Goal: Information Seeking & Learning: Learn about a topic

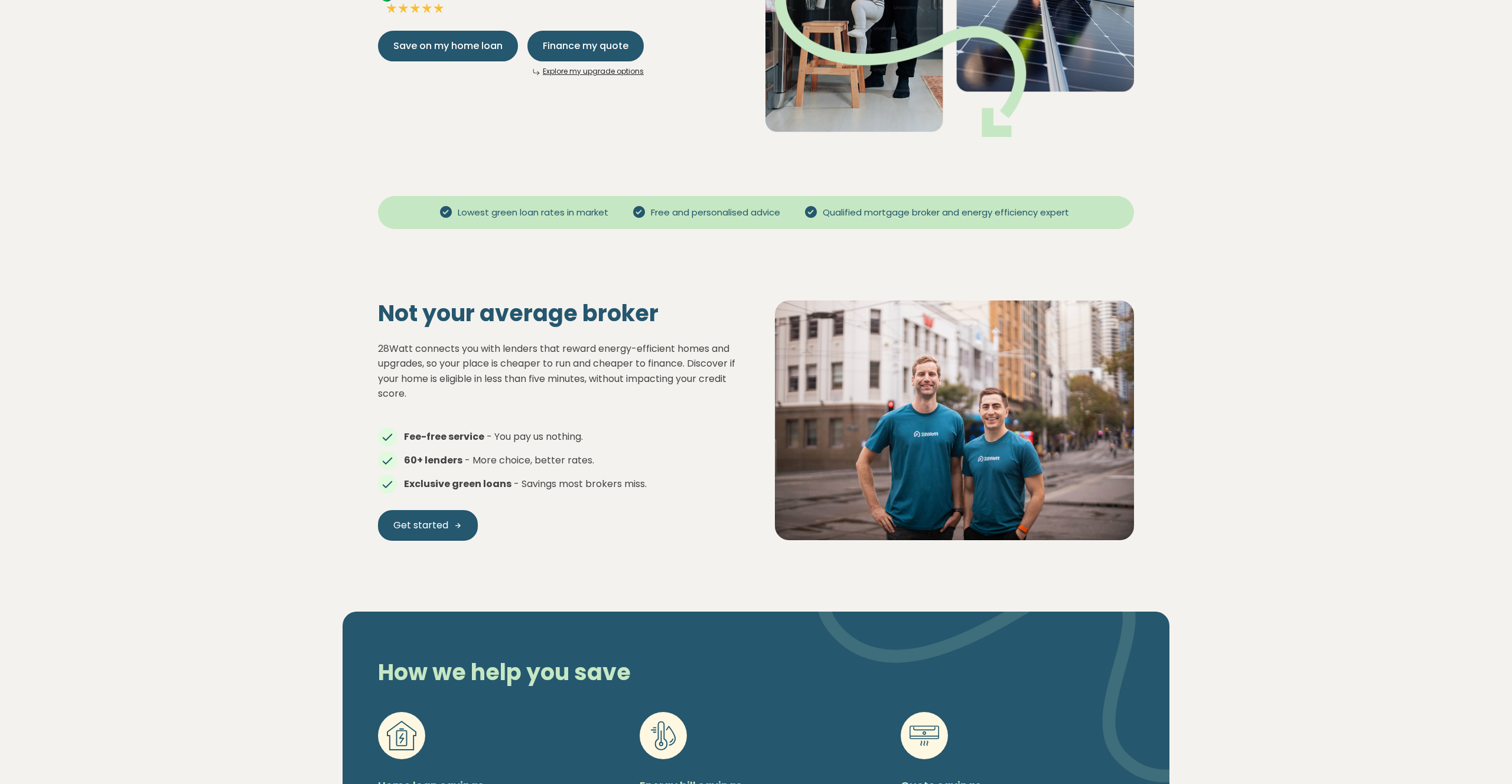
scroll to position [299, 0]
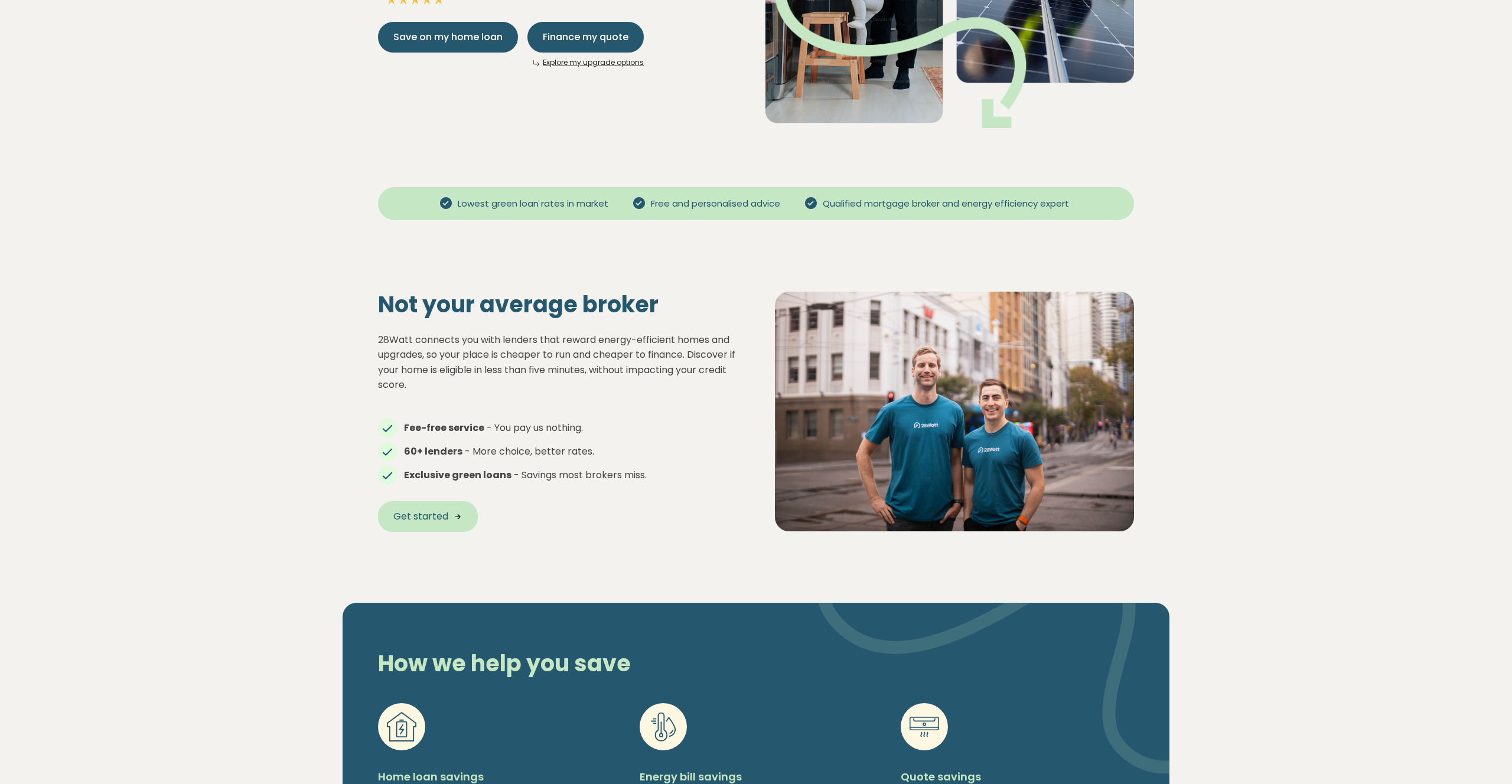
click at [446, 524] on span "Get started" at bounding box center [421, 517] width 55 height 14
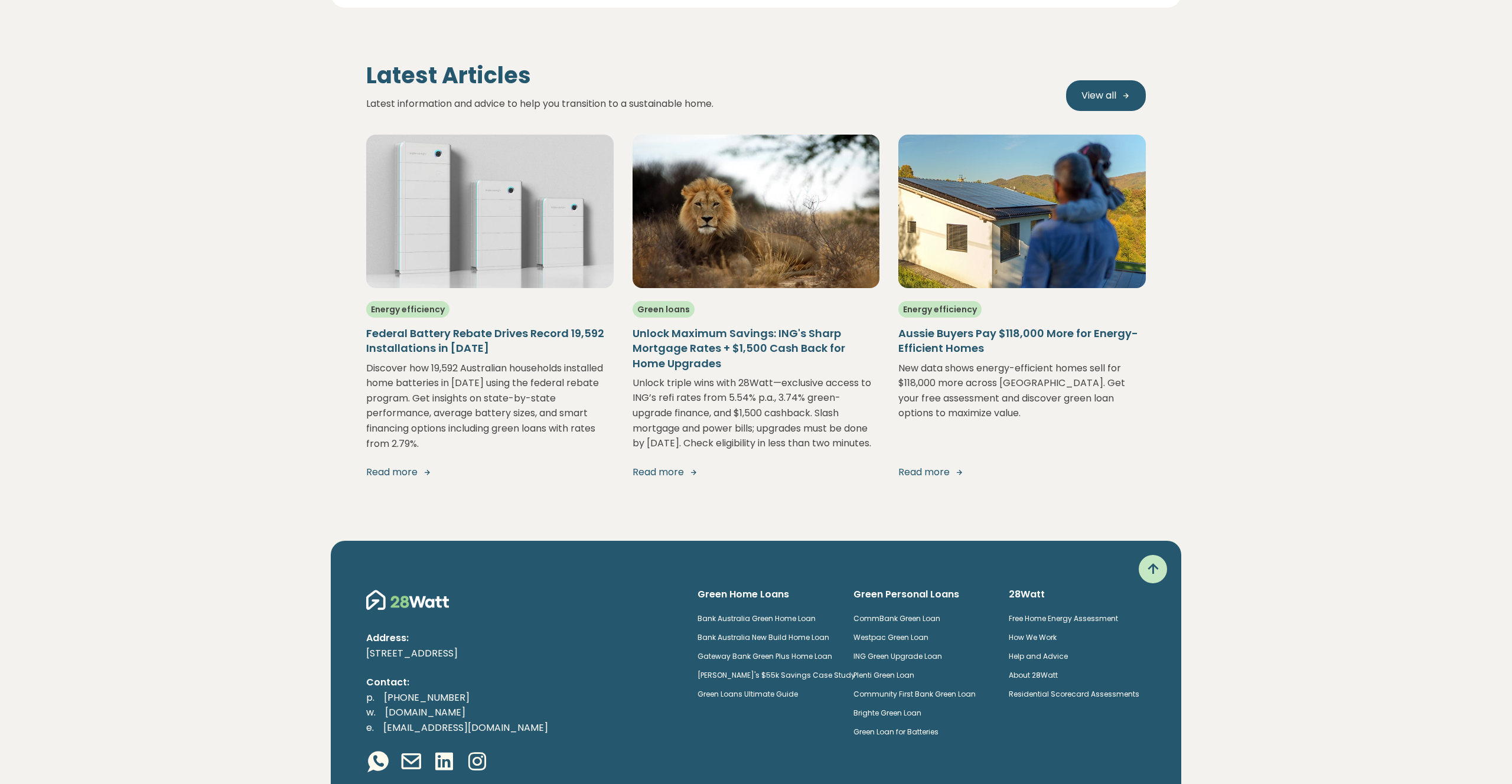
scroll to position [2885, 0]
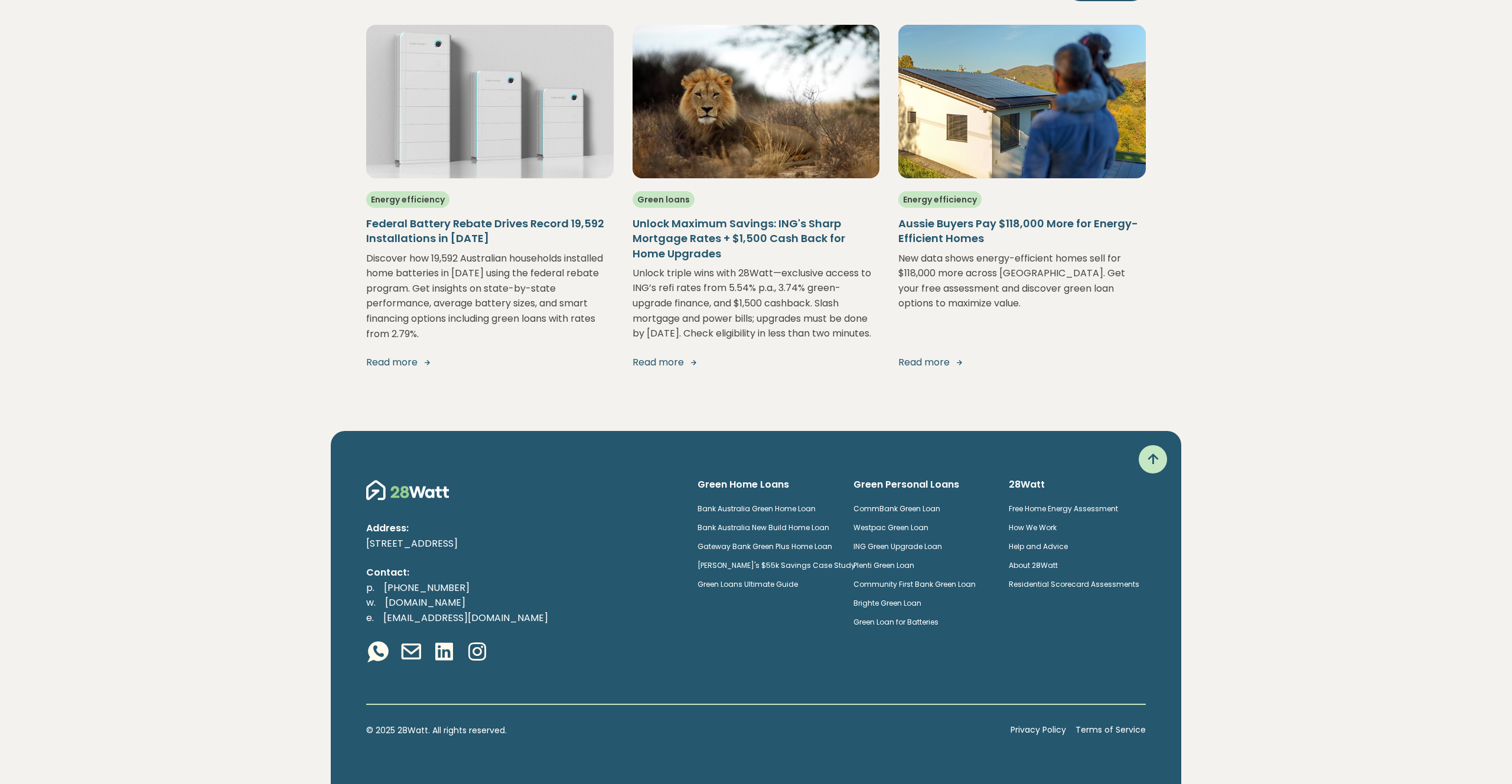
click at [491, 233] on h5 "Federal Battery Rebate Drives Record 19,592 Installations in [DATE]" at bounding box center [490, 231] width 247 height 29
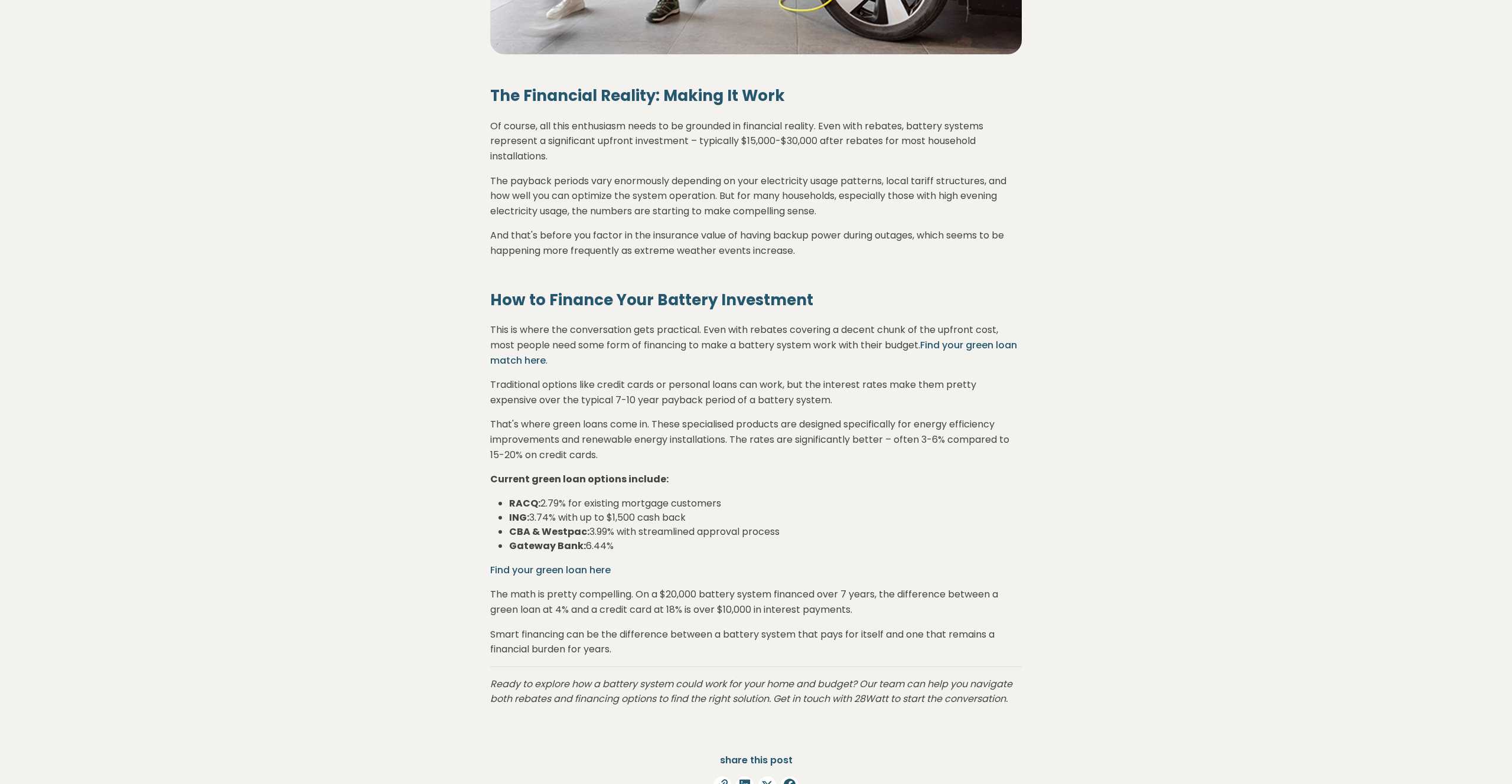
scroll to position [3902, 0]
drag, startPoint x: 673, startPoint y: 506, endPoint x: 611, endPoint y: 505, distance: 62.0
click at [611, 505] on li "RACQ: 2.79% for existing mortgage customers" at bounding box center [765, 505] width 512 height 14
click at [674, 506] on li "RACQ: 2.79% for existing mortgage customers" at bounding box center [765, 505] width 512 height 14
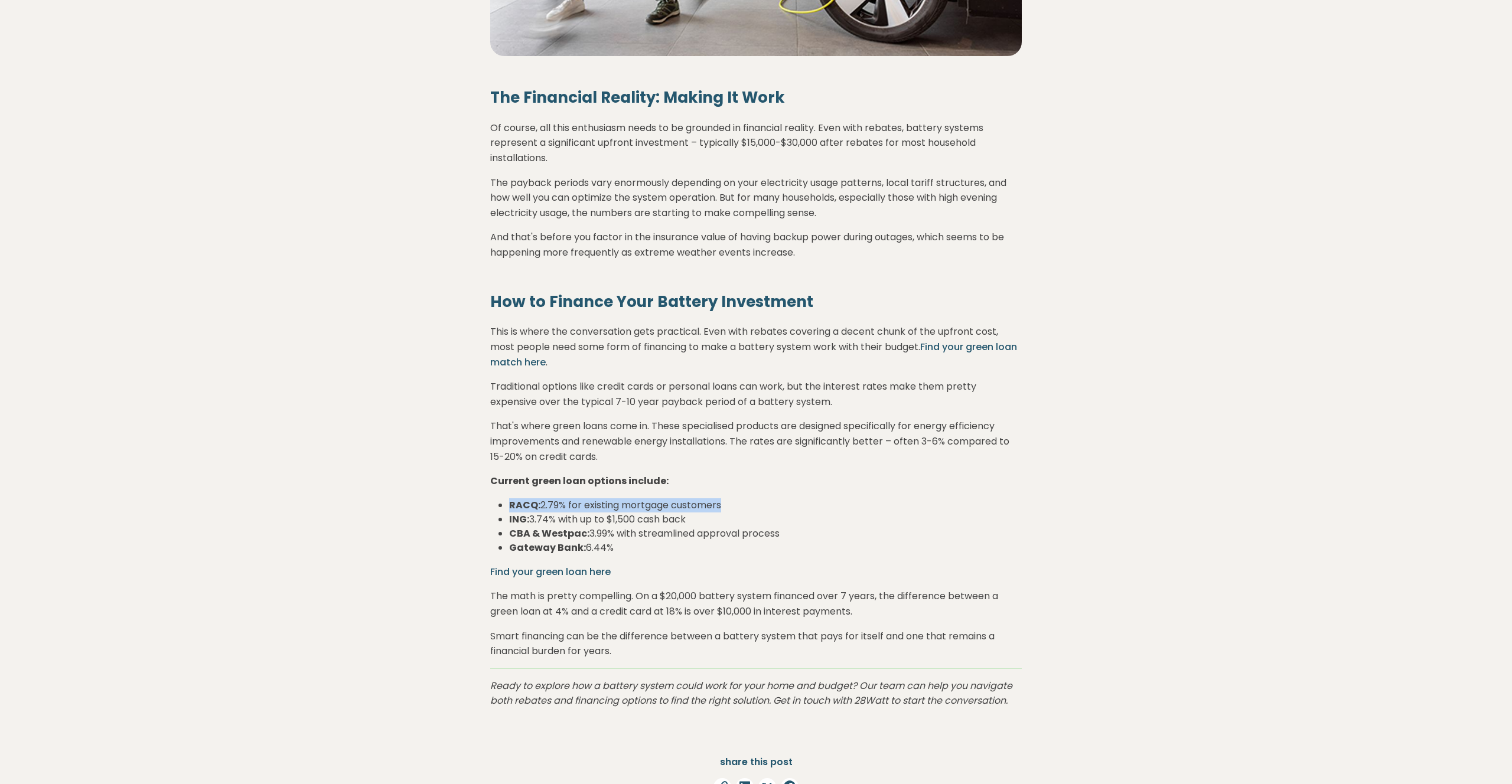
click at [674, 506] on li "RACQ: 2.79% for existing mortgage customers" at bounding box center [765, 505] width 512 height 14
click at [714, 509] on li "RACQ: 2.79% for existing mortgage customers" at bounding box center [765, 505] width 512 height 14
drag, startPoint x: 670, startPoint y: 517, endPoint x: 631, endPoint y: 506, distance: 40.5
click at [631, 506] on ul "RACQ: 2.79% for existing mortgage customers ING: 3.74% with up to $1,500 cash b…" at bounding box center [756, 527] width 532 height 57
click at [719, 508] on li "RACQ: 2.79% for existing mortgage customers" at bounding box center [765, 505] width 512 height 14
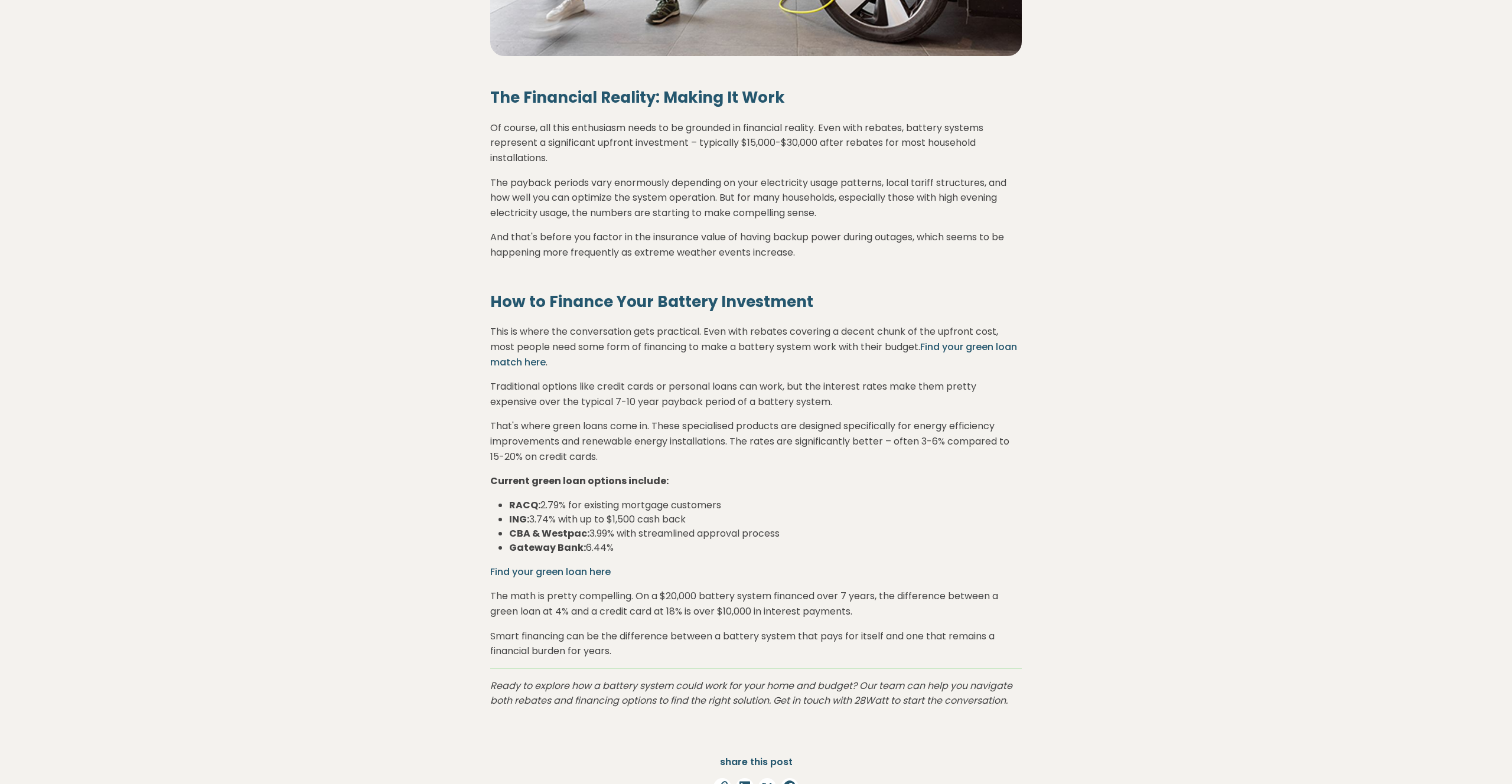
click at [590, 570] on link "Find your green loan here" at bounding box center [551, 572] width 121 height 13
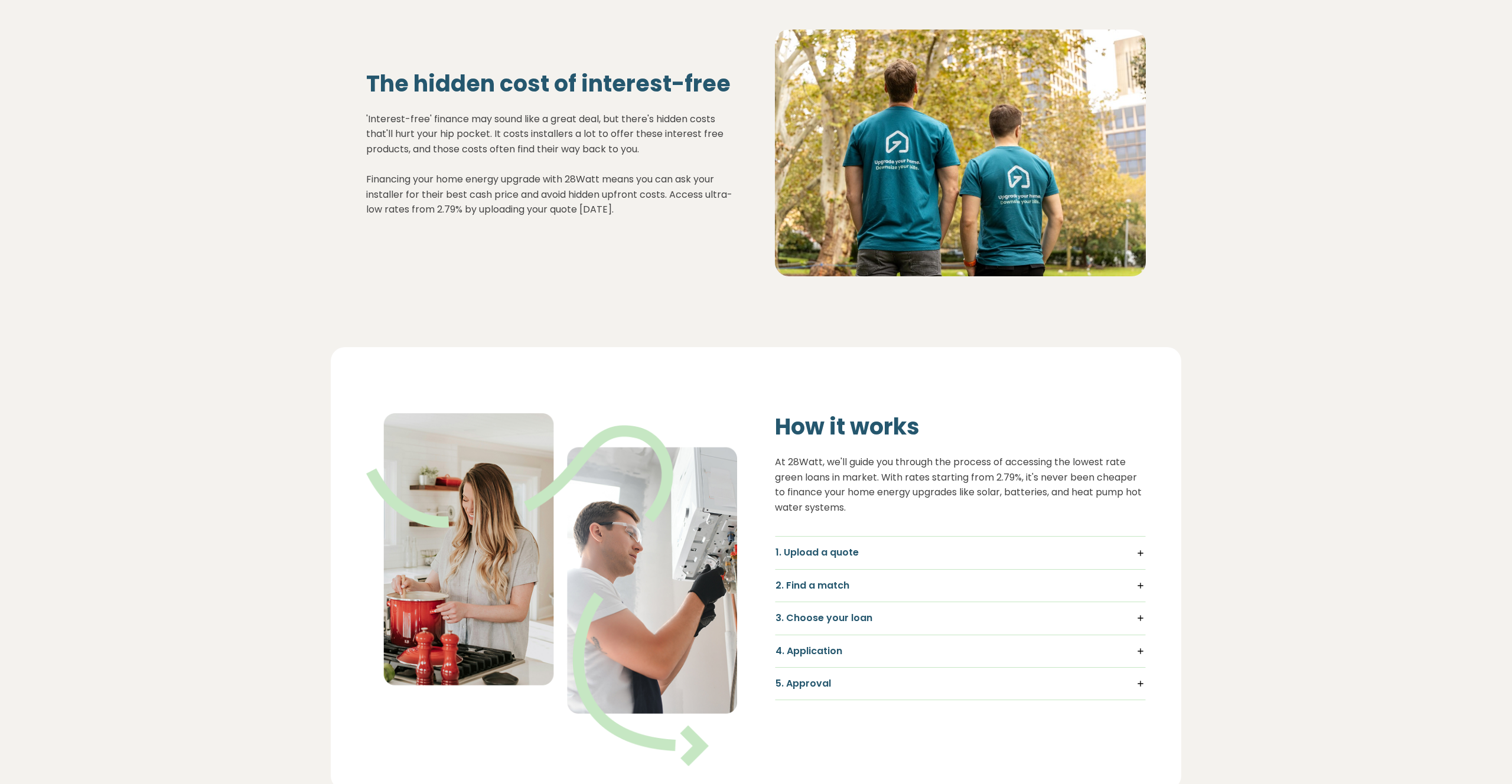
scroll to position [548, 0]
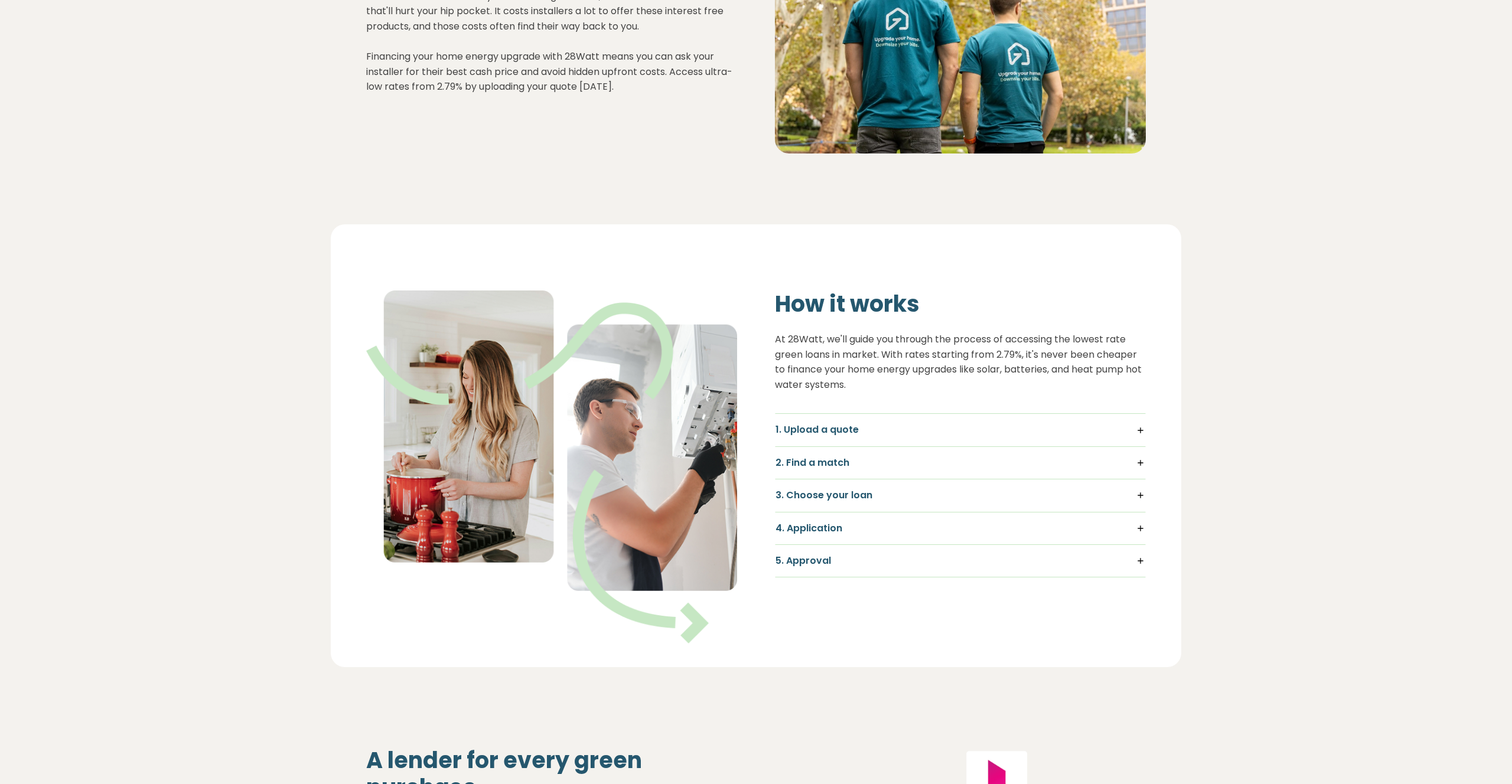
click at [940, 434] on h5 "1. Upload a quote" at bounding box center [960, 429] width 370 height 13
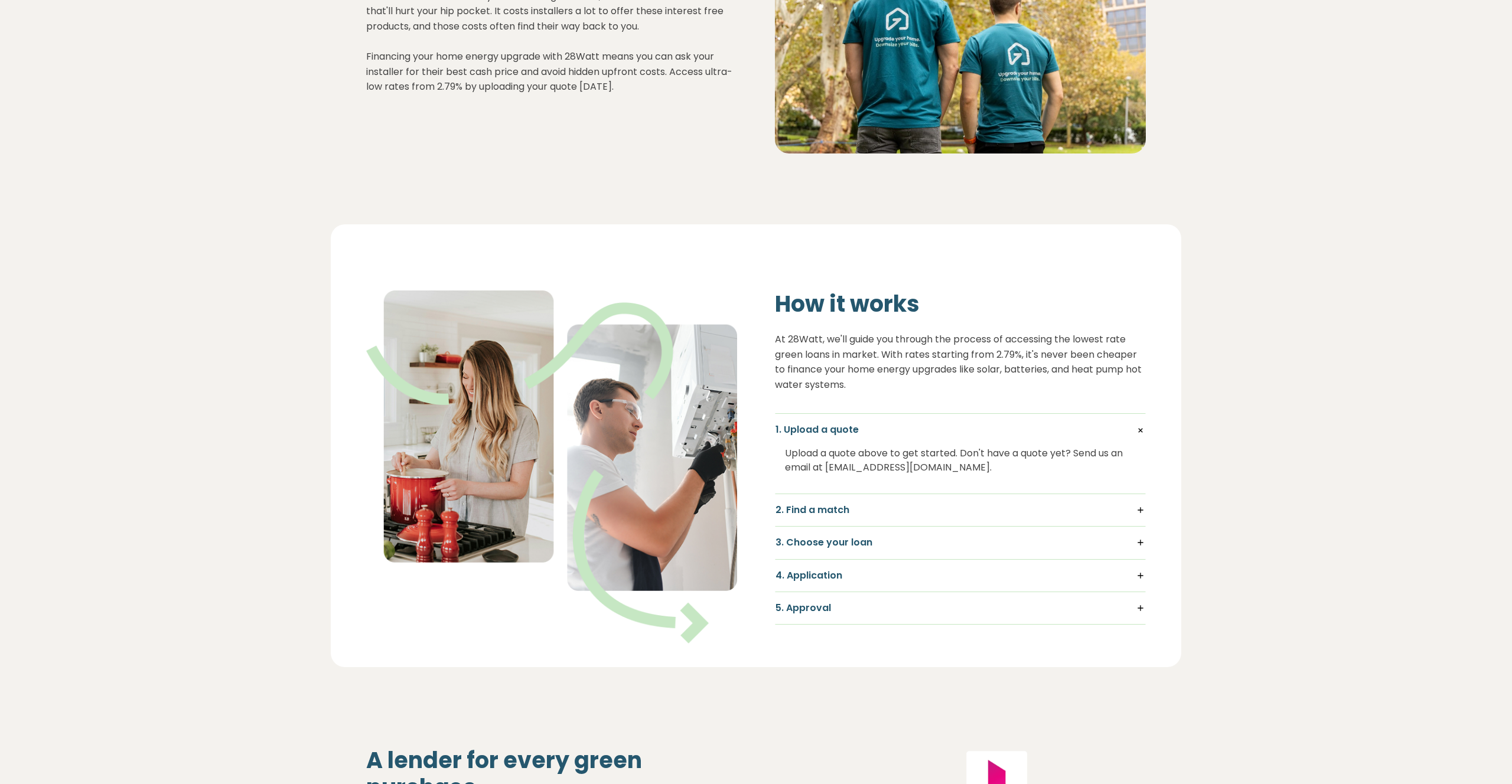
click at [928, 505] on h5 "2. Find a match" at bounding box center [960, 510] width 370 height 13
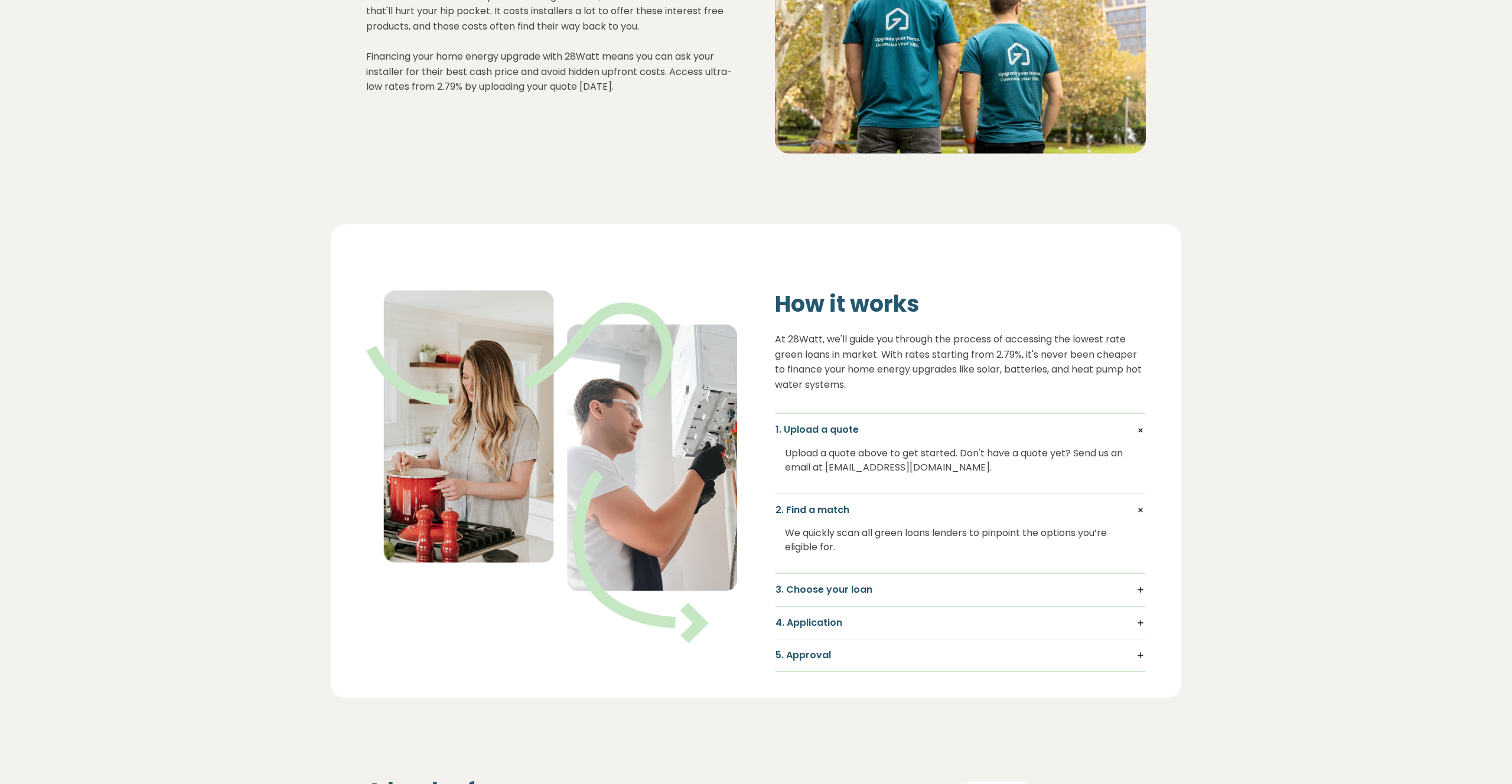
click at [916, 590] on h5 "3. Choose your loan" at bounding box center [960, 589] width 370 height 13
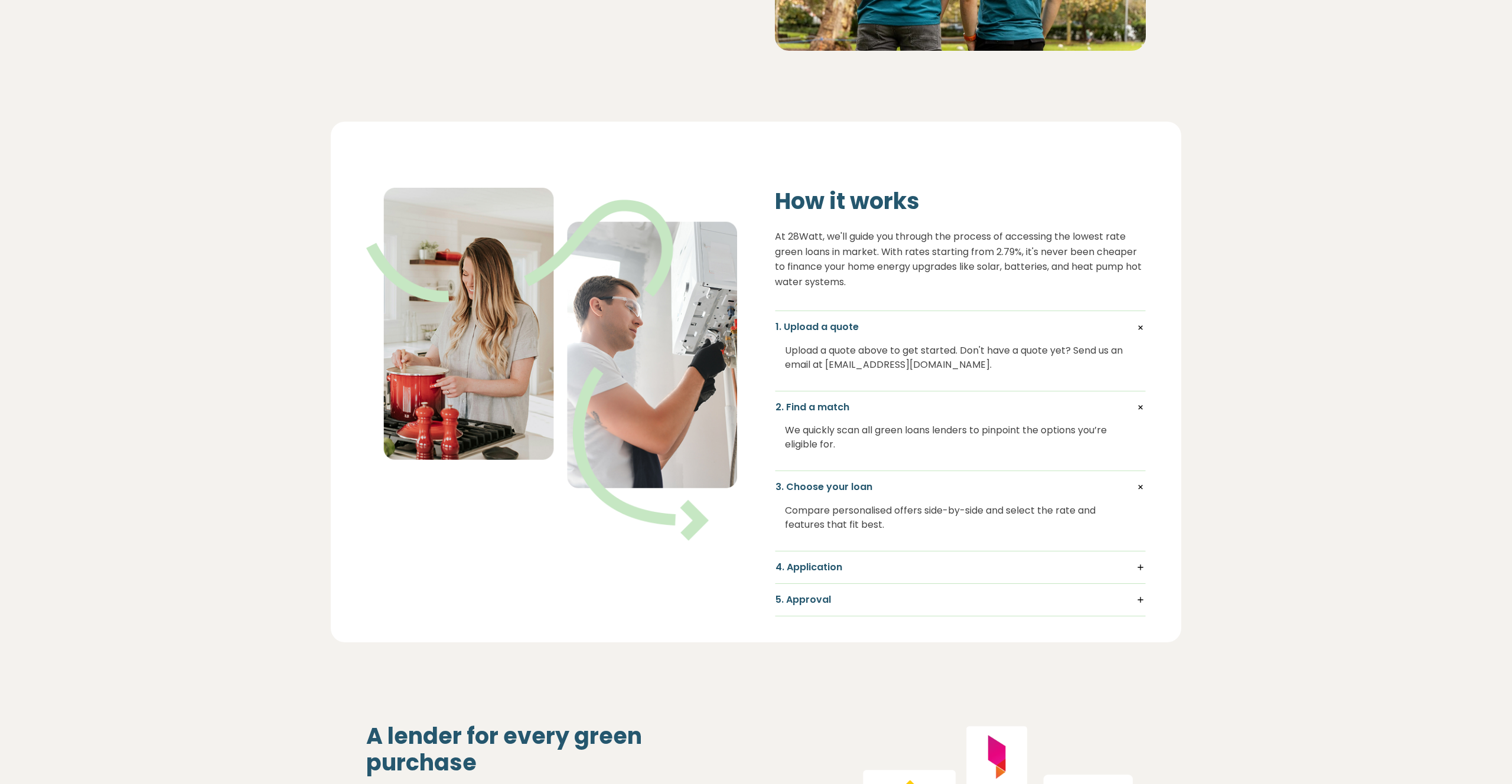
scroll to position [659, 0]
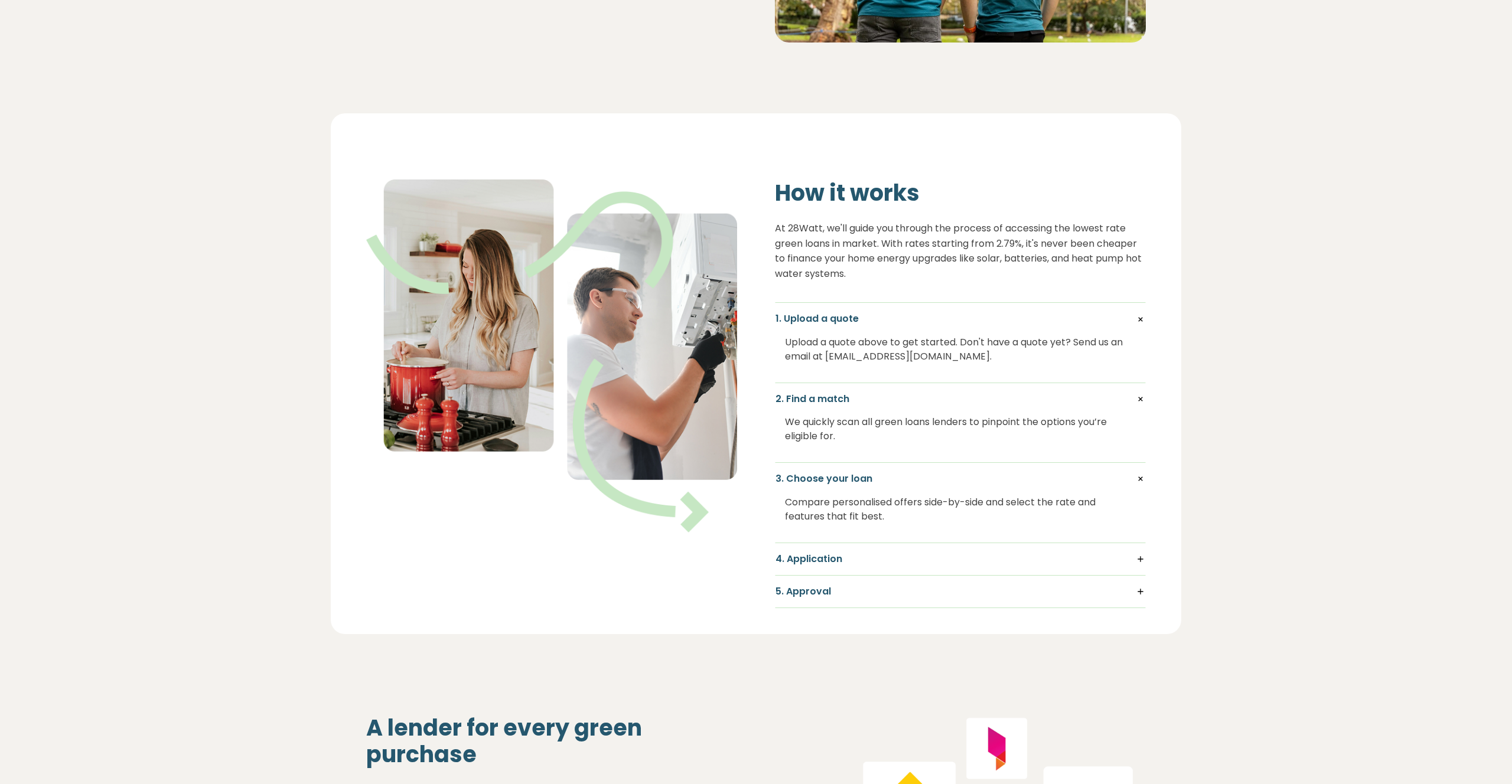
click at [934, 558] on h5 "4. Application" at bounding box center [960, 558] width 370 height 13
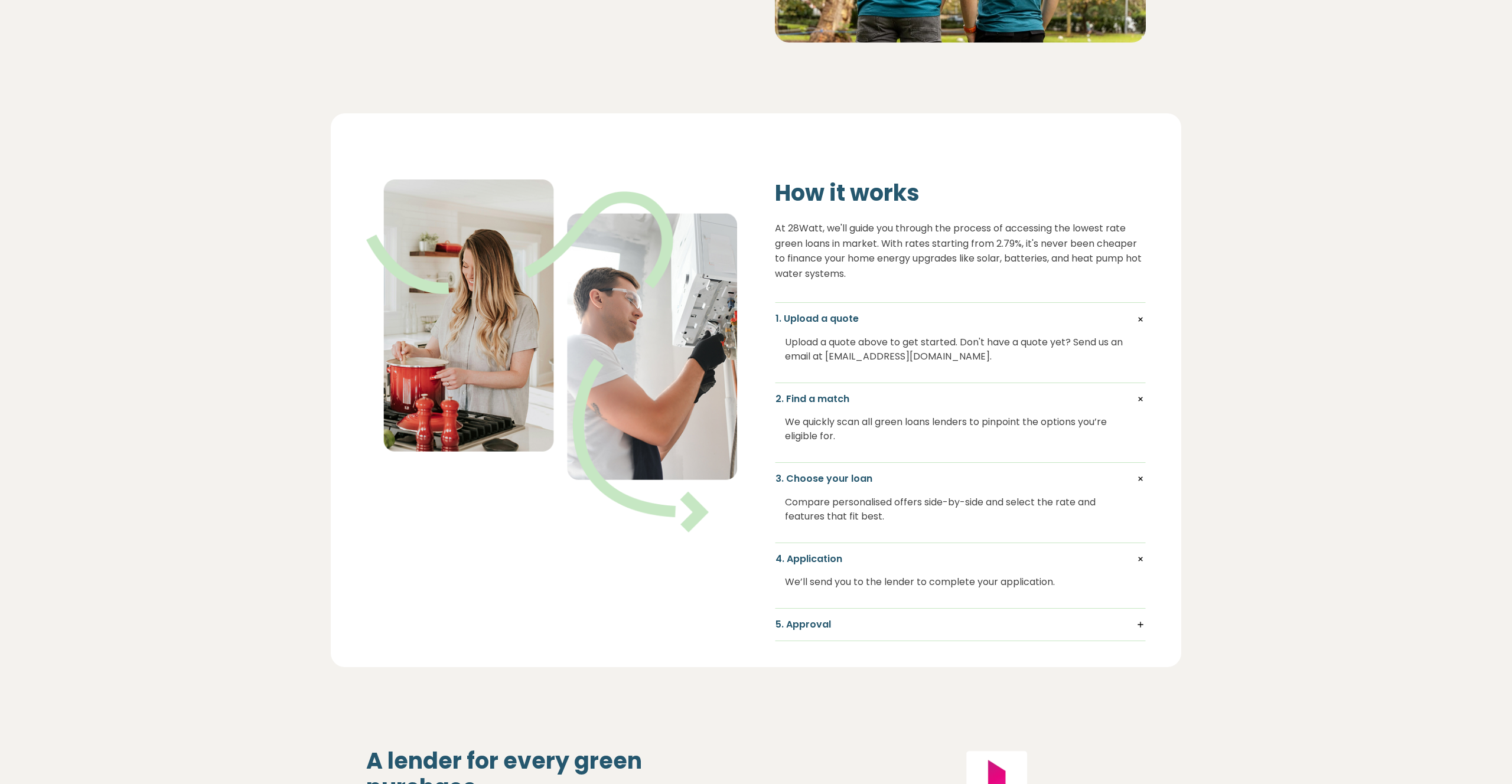
click at [911, 634] on div "5. Approval Receive fast conditional approval so your upgrade can kick off with…" at bounding box center [960, 625] width 371 height 33
click at [900, 629] on h5 "5. Approval" at bounding box center [960, 624] width 370 height 13
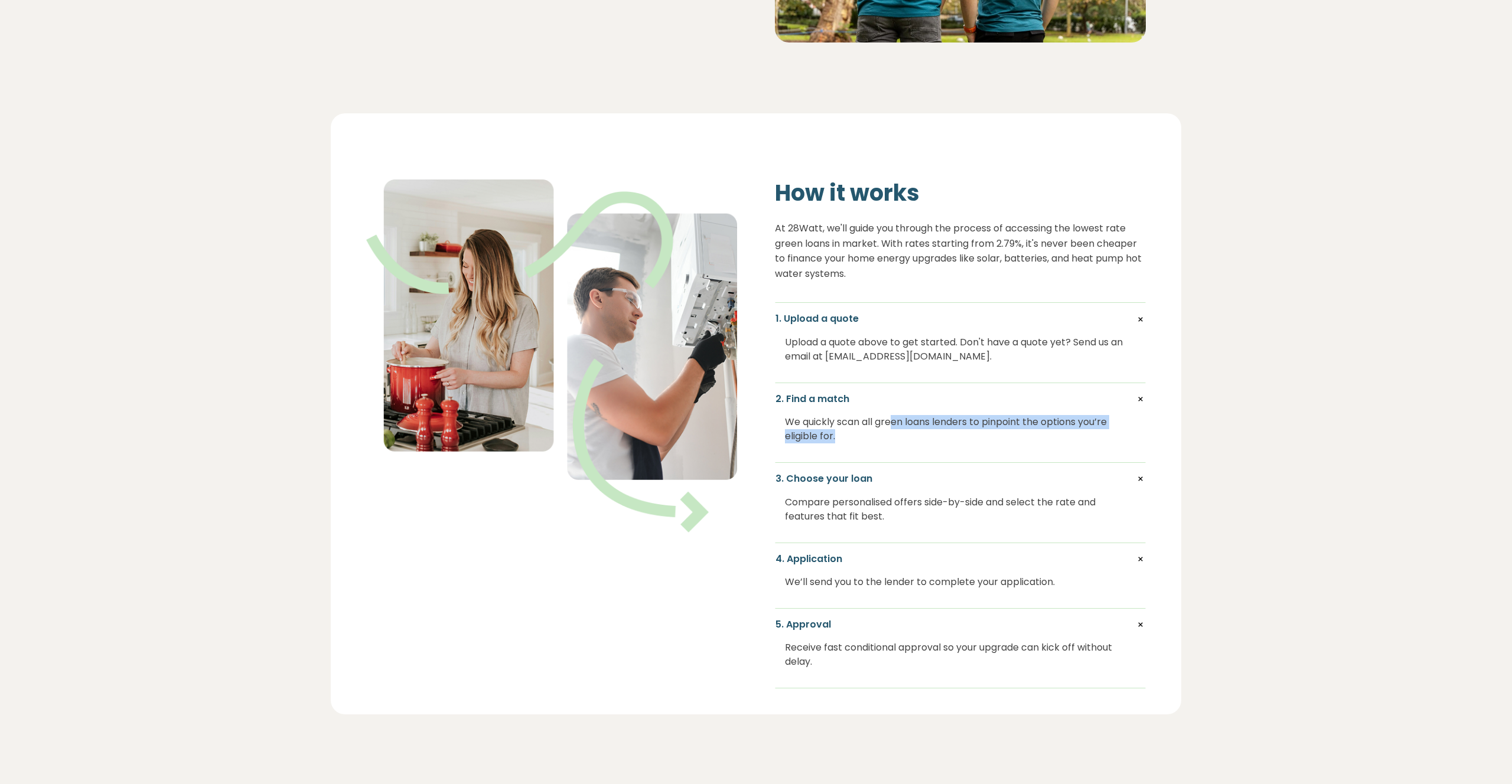
drag, startPoint x: 910, startPoint y: 439, endPoint x: 892, endPoint y: 421, distance: 25.5
click at [892, 421] on div "We quickly scan all green loans lenders to pinpoint the options you’re eligible…" at bounding box center [960, 429] width 351 height 47
click at [980, 429] on div "We quickly scan all green loans lenders to pinpoint the options you’re eligible…" at bounding box center [960, 429] width 351 height 47
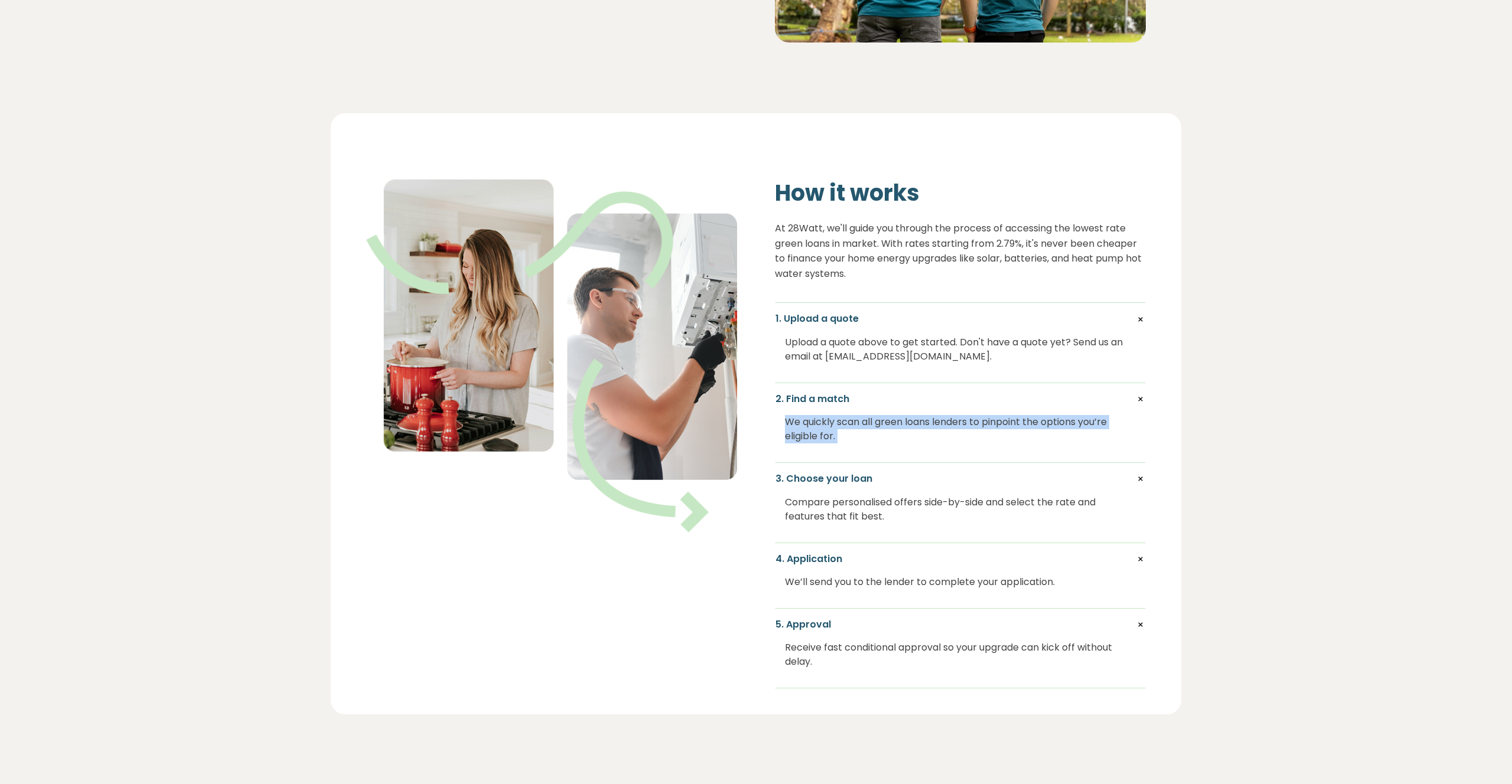
click at [1030, 428] on div "We quickly scan all green loans lenders to pinpoint the options you’re eligible…" at bounding box center [960, 429] width 351 height 47
drag, startPoint x: 1030, startPoint y: 428, endPoint x: 1059, endPoint y: 428, distance: 29.0
click at [1030, 428] on div "We quickly scan all green loans lenders to pinpoint the options you’re eligible…" at bounding box center [960, 429] width 351 height 47
click at [1065, 429] on div "We quickly scan all green loans lenders to pinpoint the options you’re eligible…" at bounding box center [960, 429] width 351 height 47
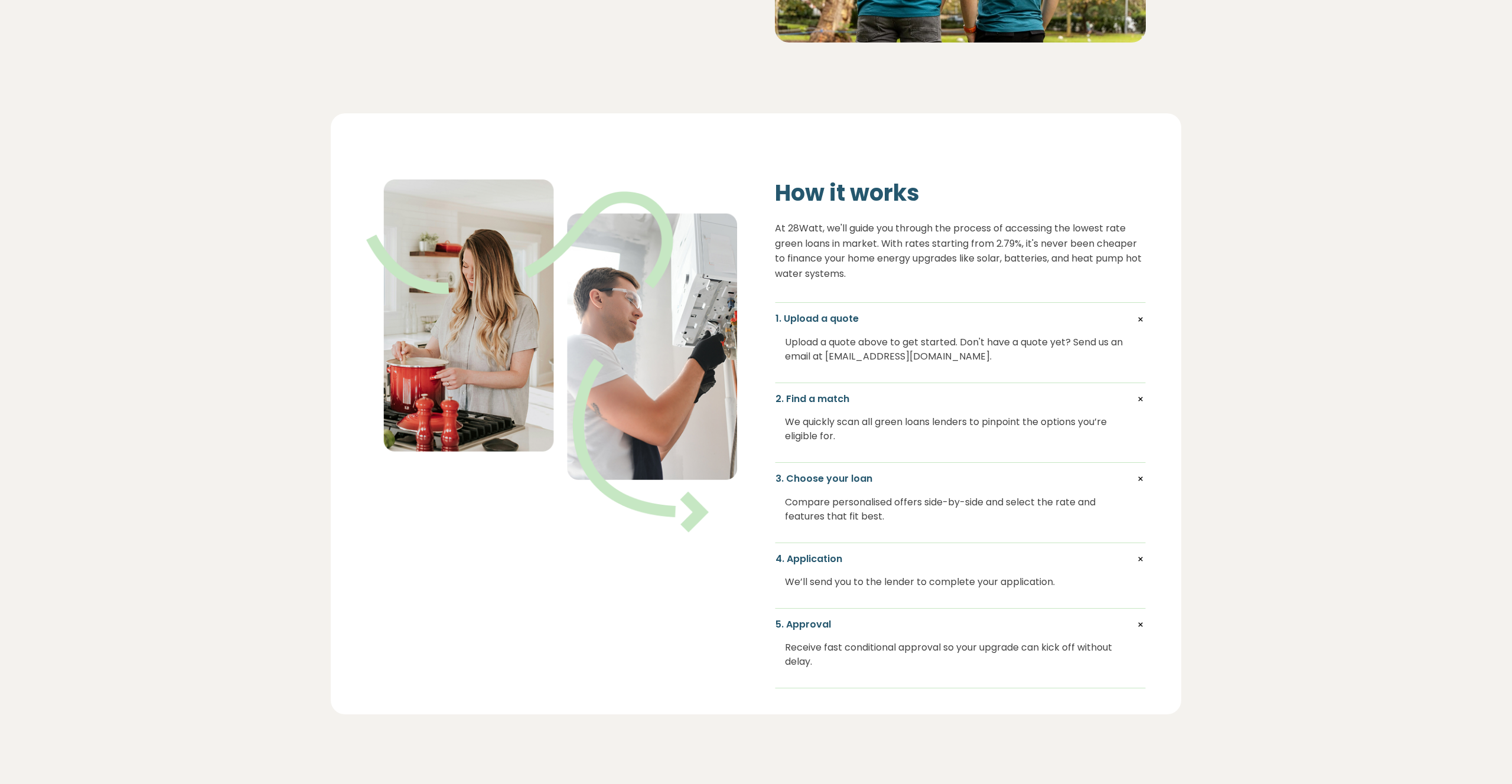
click at [1012, 426] on div "We quickly scan all green loans lenders to pinpoint the options you’re eligible…" at bounding box center [960, 429] width 351 height 47
click at [1028, 426] on div "We quickly scan all green loans lenders to pinpoint the options you’re eligible…" at bounding box center [960, 429] width 351 height 47
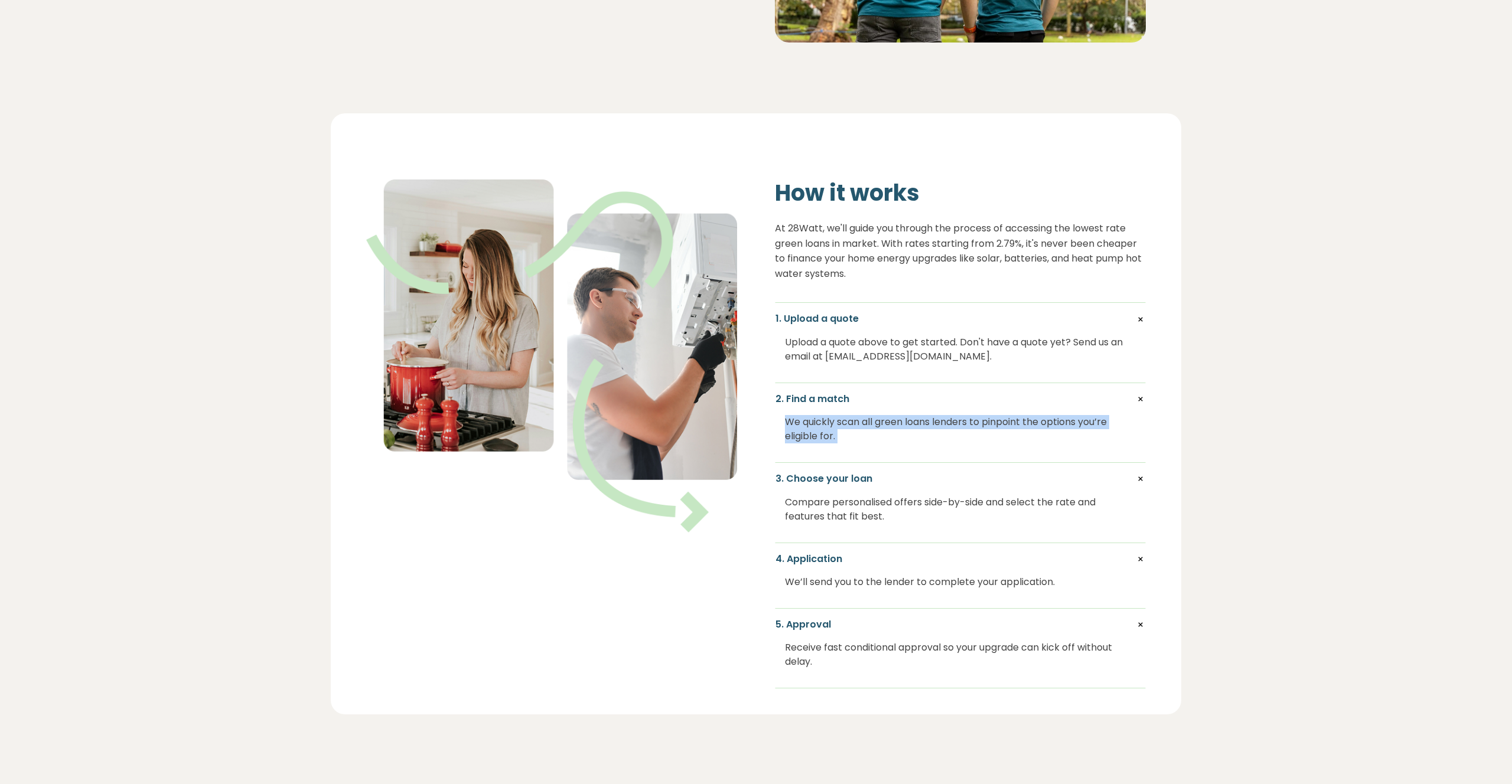
click at [1028, 426] on div "We quickly scan all green loans lenders to pinpoint the options you’re eligible…" at bounding box center [960, 429] width 351 height 47
click at [1024, 431] on div "We quickly scan all green loans lenders to pinpoint the options you’re eligible…" at bounding box center [960, 429] width 351 height 47
click at [992, 431] on div "We quickly scan all green loans lenders to pinpoint the options you’re eligible…" at bounding box center [960, 429] width 351 height 47
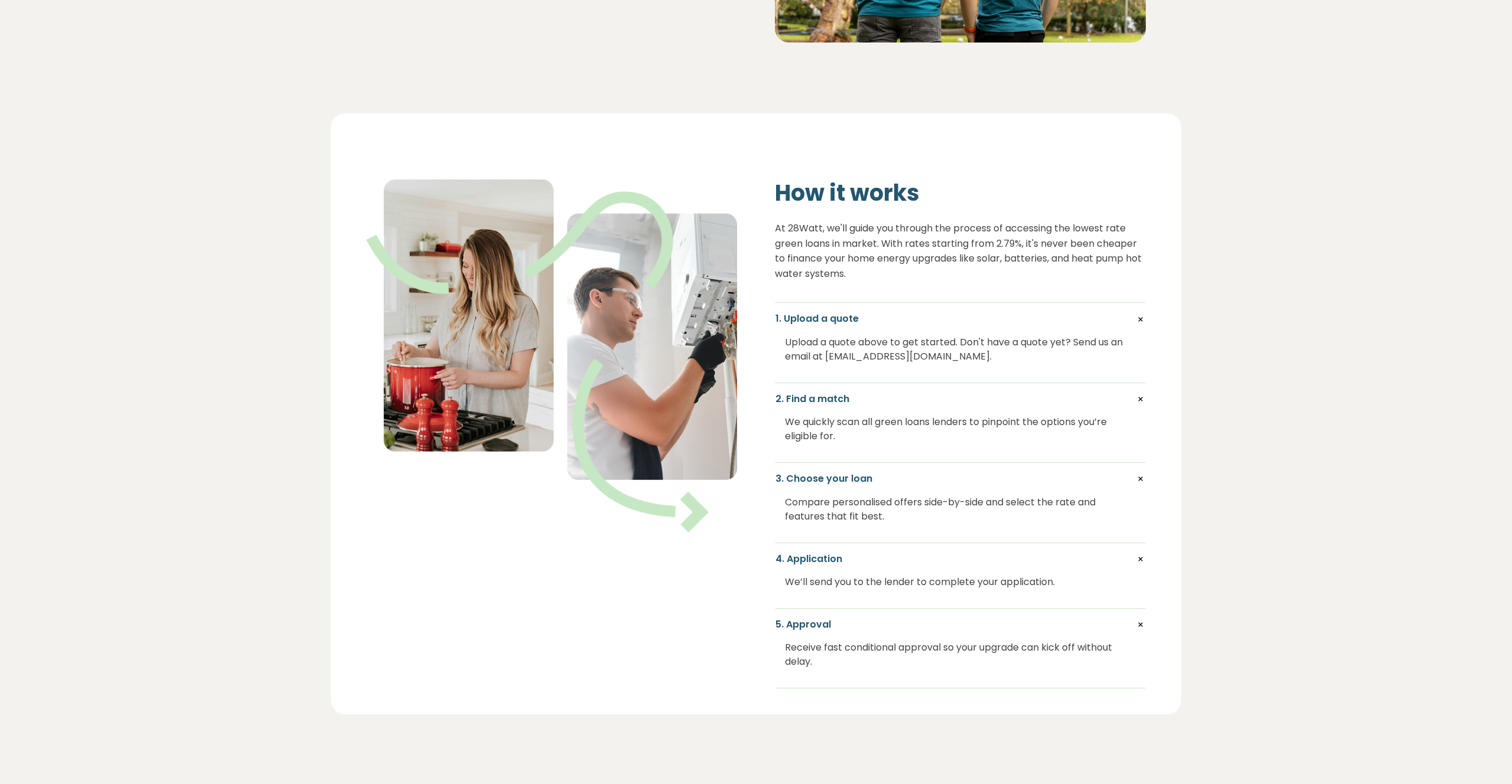
click at [992, 431] on div "We quickly scan all green loans lenders to pinpoint the options you’re eligible…" at bounding box center [960, 429] width 351 height 47
click at [1003, 427] on div "We quickly scan all green loans lenders to pinpoint the options you’re eligible…" at bounding box center [960, 429] width 351 height 47
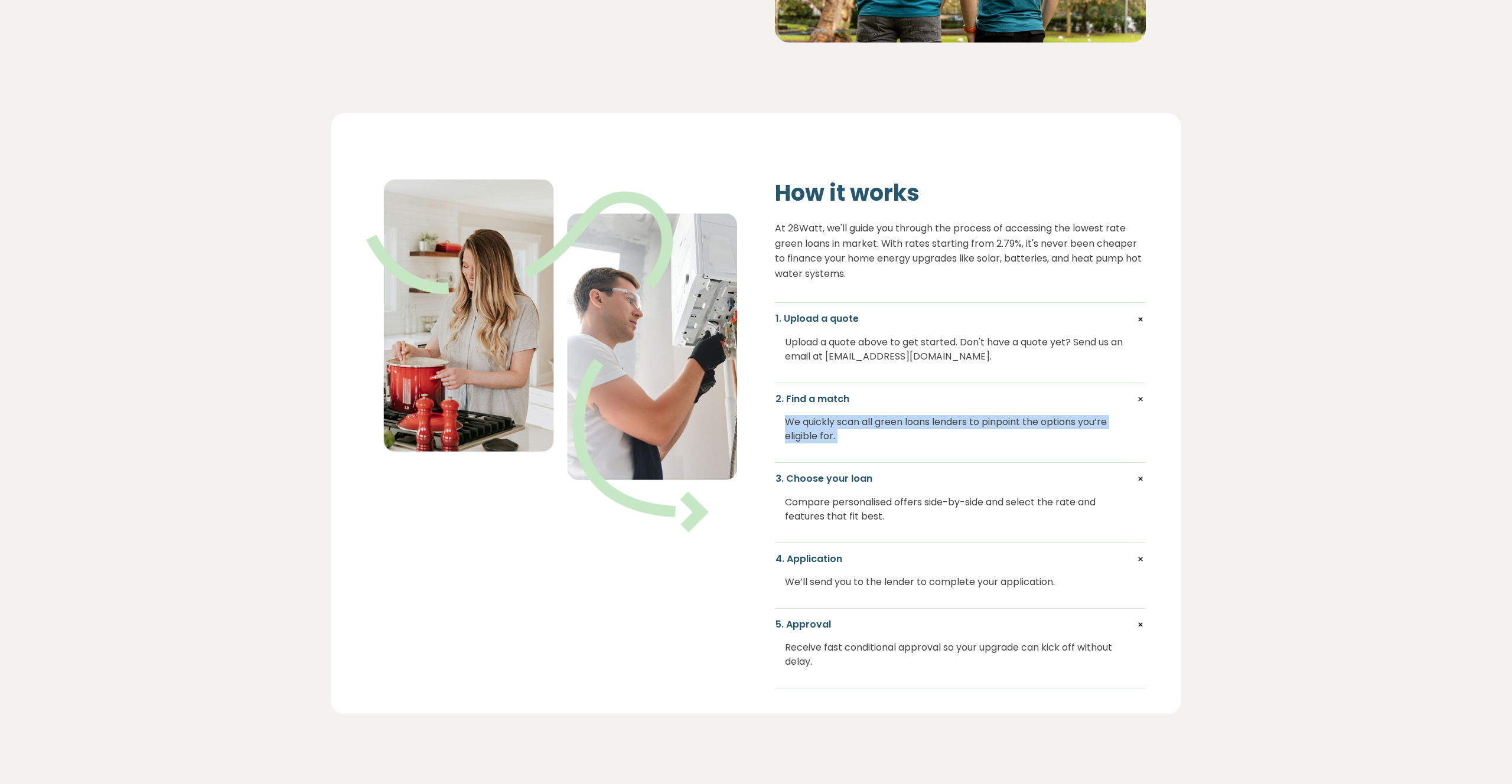
click at [992, 433] on div "We quickly scan all green loans lenders to pinpoint the options you’re eligible…" at bounding box center [960, 429] width 351 height 47
click at [941, 431] on div "We quickly scan all green loans lenders to pinpoint the options you’re eligible…" at bounding box center [960, 429] width 351 height 47
drag, startPoint x: 941, startPoint y: 431, endPoint x: 954, endPoint y: 428, distance: 13.3
click at [941, 431] on div "We quickly scan all green loans lenders to pinpoint the options you’re eligible…" at bounding box center [960, 429] width 351 height 47
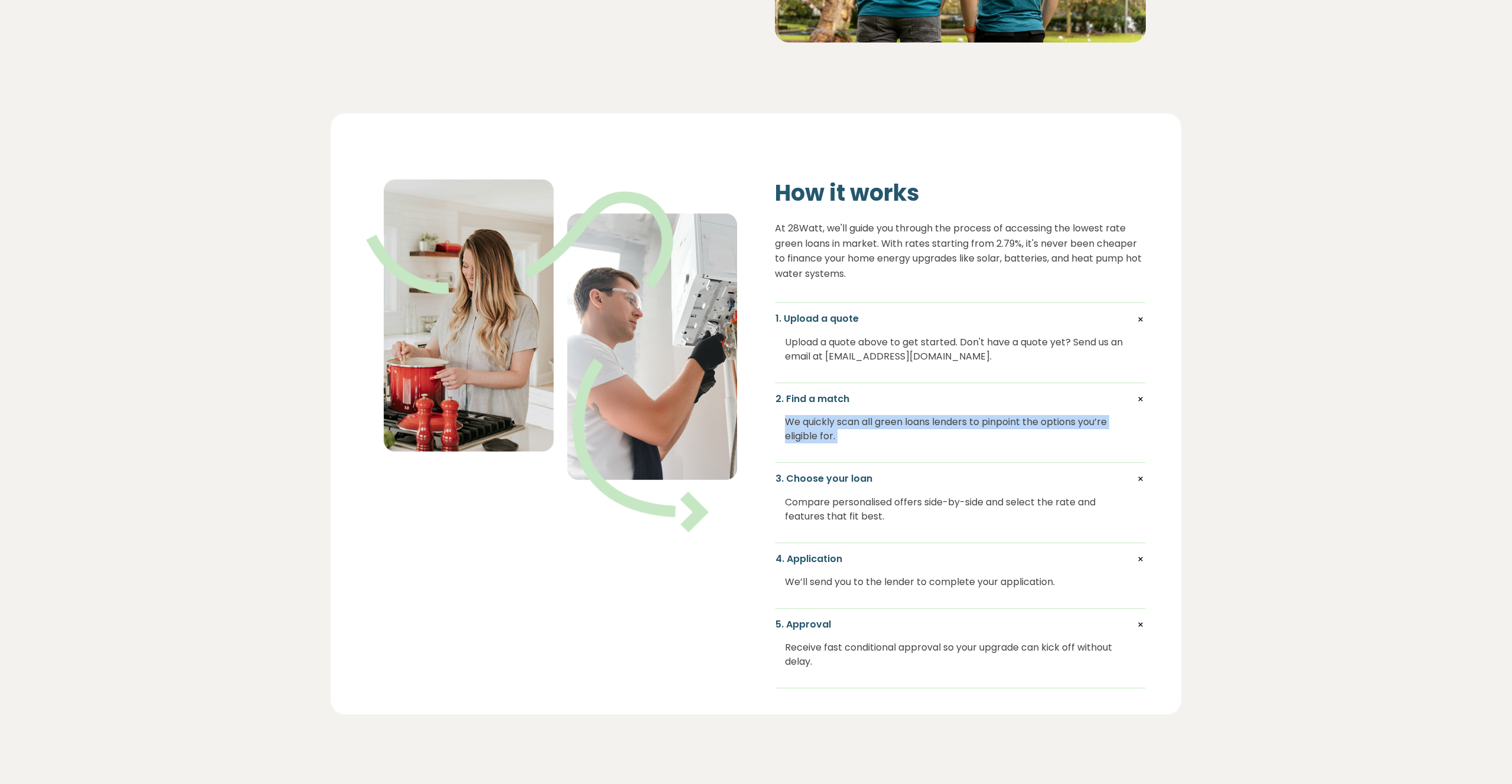
click at [960, 428] on div "We quickly scan all green loans lenders to pinpoint the options you’re eligible…" at bounding box center [960, 429] width 351 height 47
click at [960, 427] on div "We quickly scan all green loans lenders to pinpoint the options you’re eligible…" at bounding box center [960, 429] width 351 height 47
